Goal: Find specific page/section: Find specific page/section

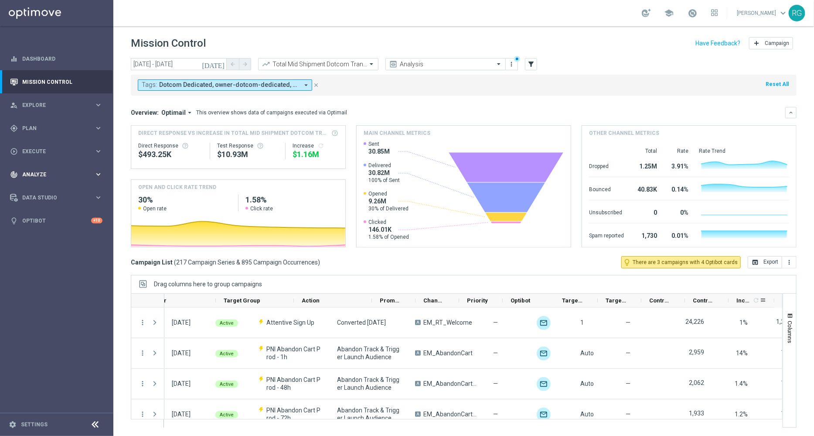
click at [40, 178] on div "track_changes Analyze keyboard_arrow_right" at bounding box center [56, 174] width 113 height 23
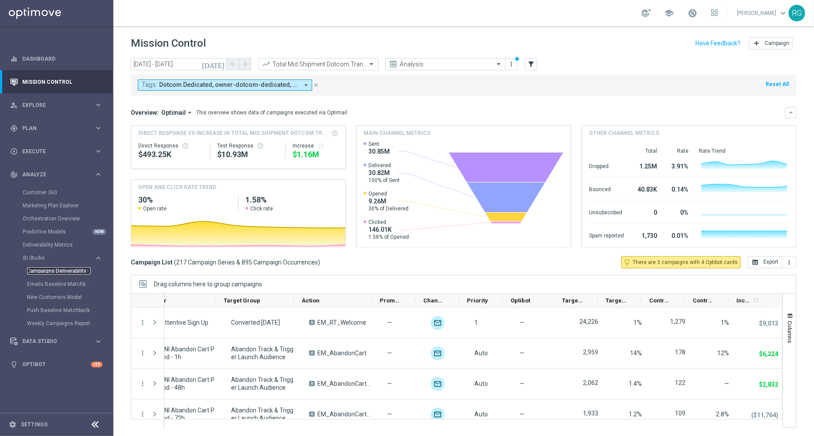
click at [64, 272] on link "Campaigns Deliverability" at bounding box center [59, 270] width 64 height 7
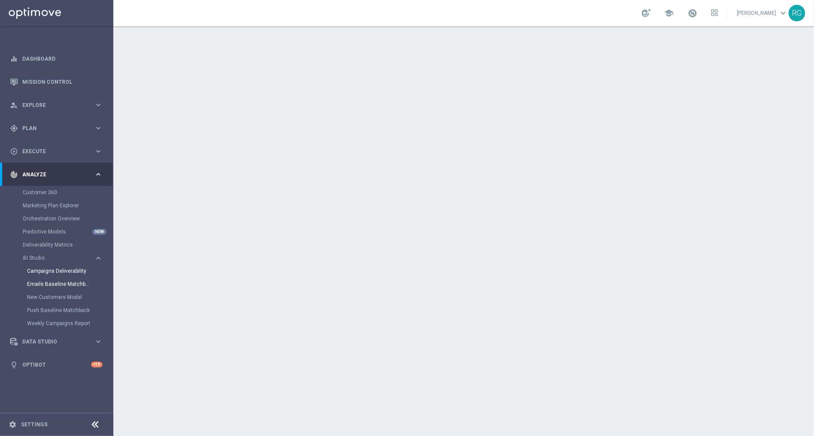
click at [68, 281] on link "Emails Baseline Matchback" at bounding box center [59, 283] width 64 height 7
